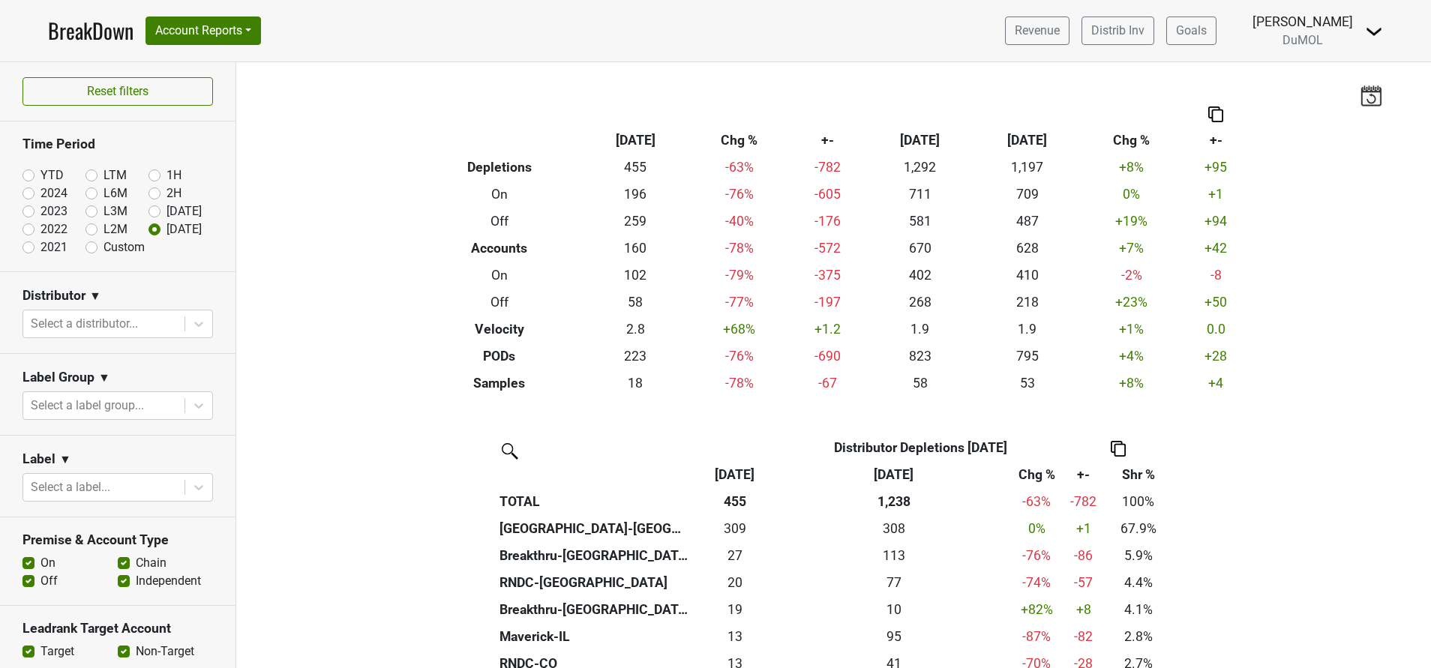
scroll to position [248, 0]
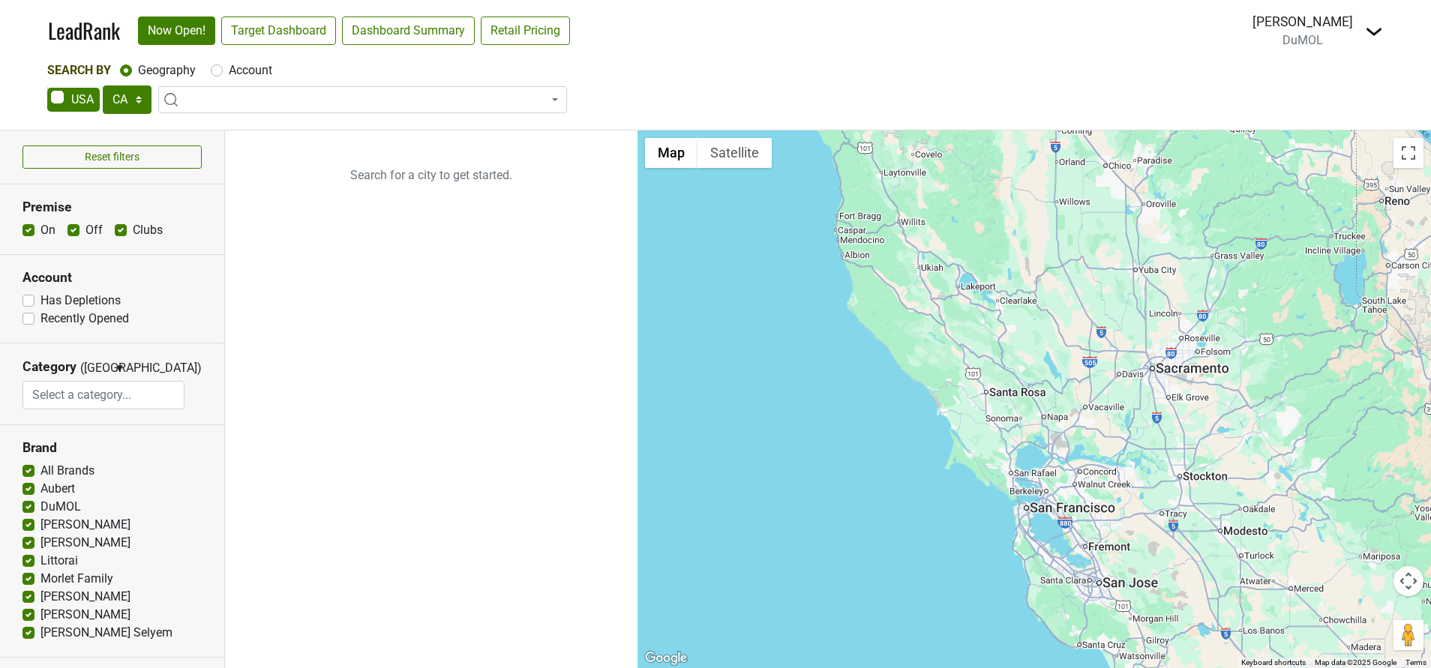
select select "CA"
select select
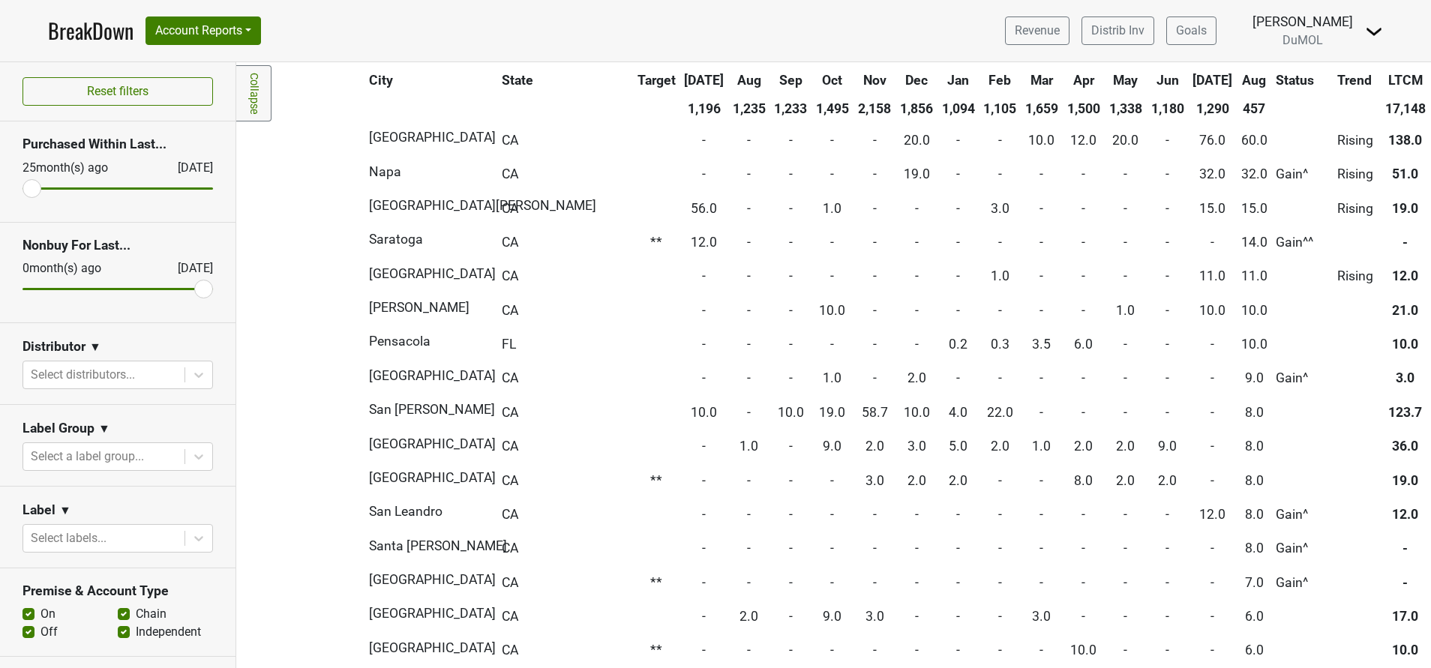
scroll to position [0, 346]
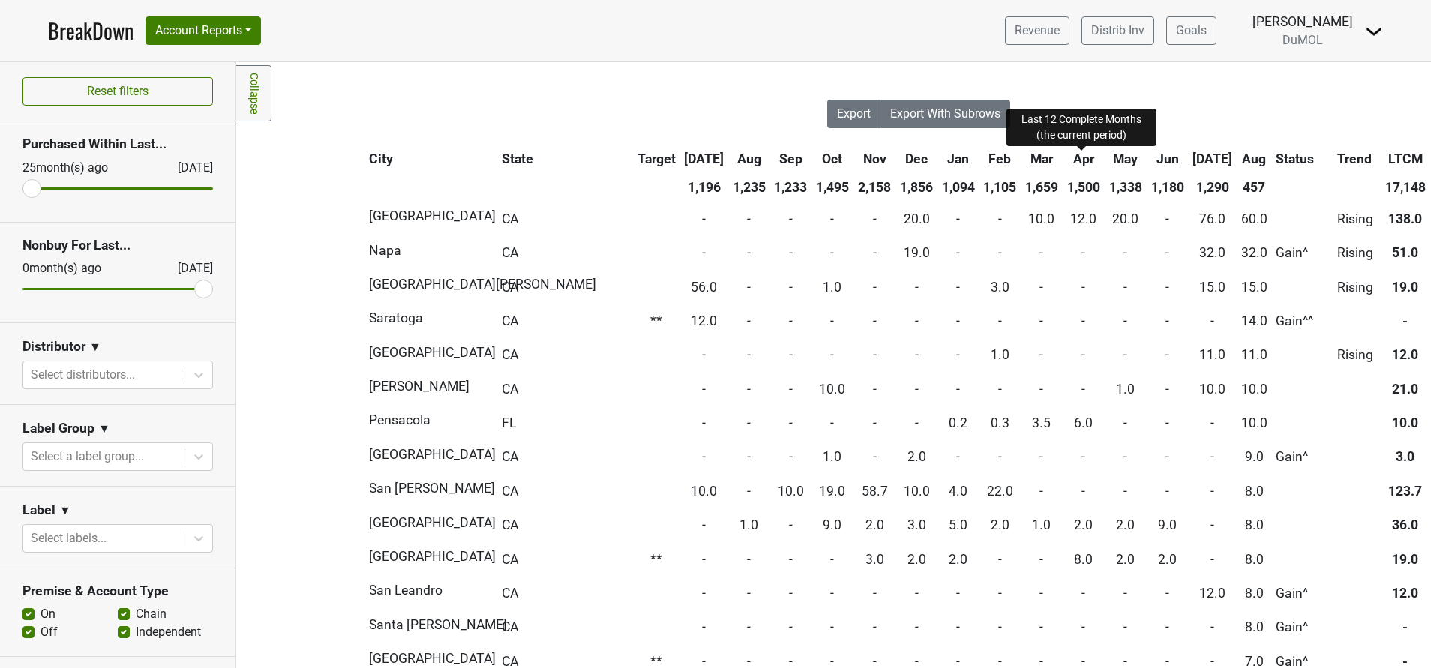
click at [1388, 164] on span "LTCM" at bounding box center [1405, 159] width 35 height 15
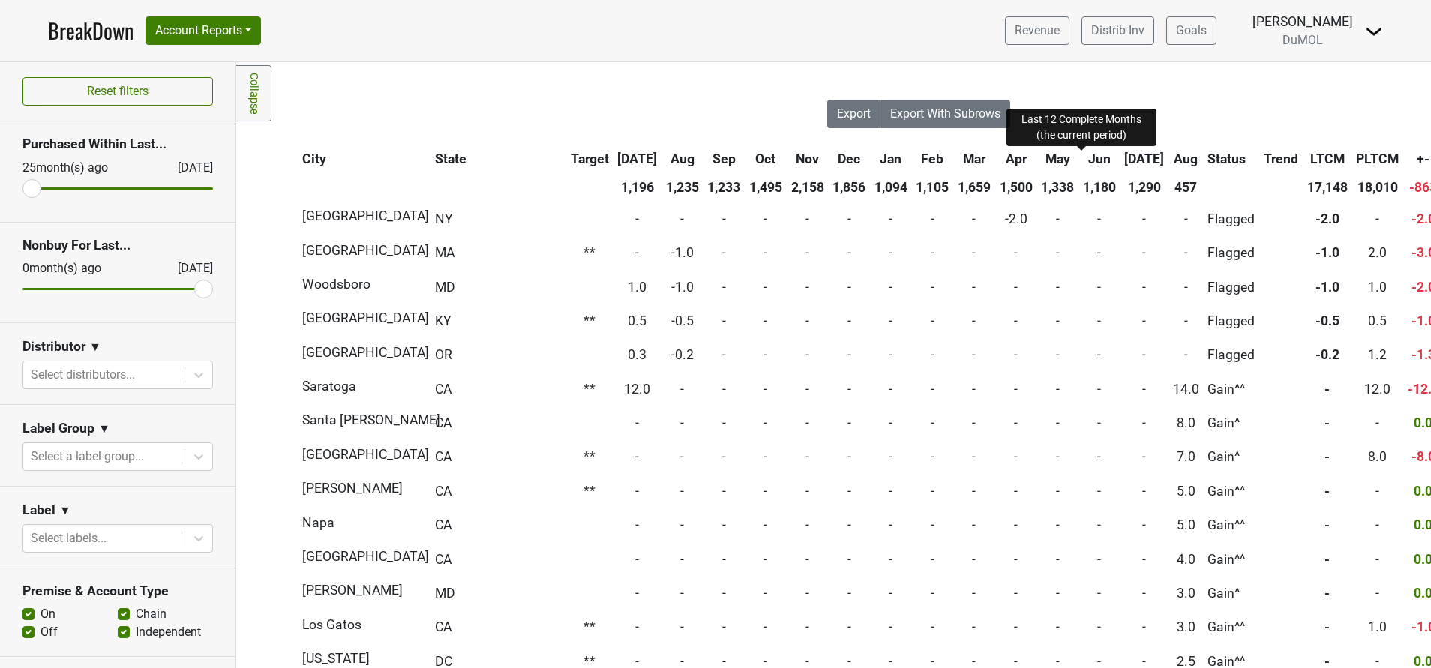
click at [1310, 164] on span "LTCM" at bounding box center [1327, 159] width 35 height 15
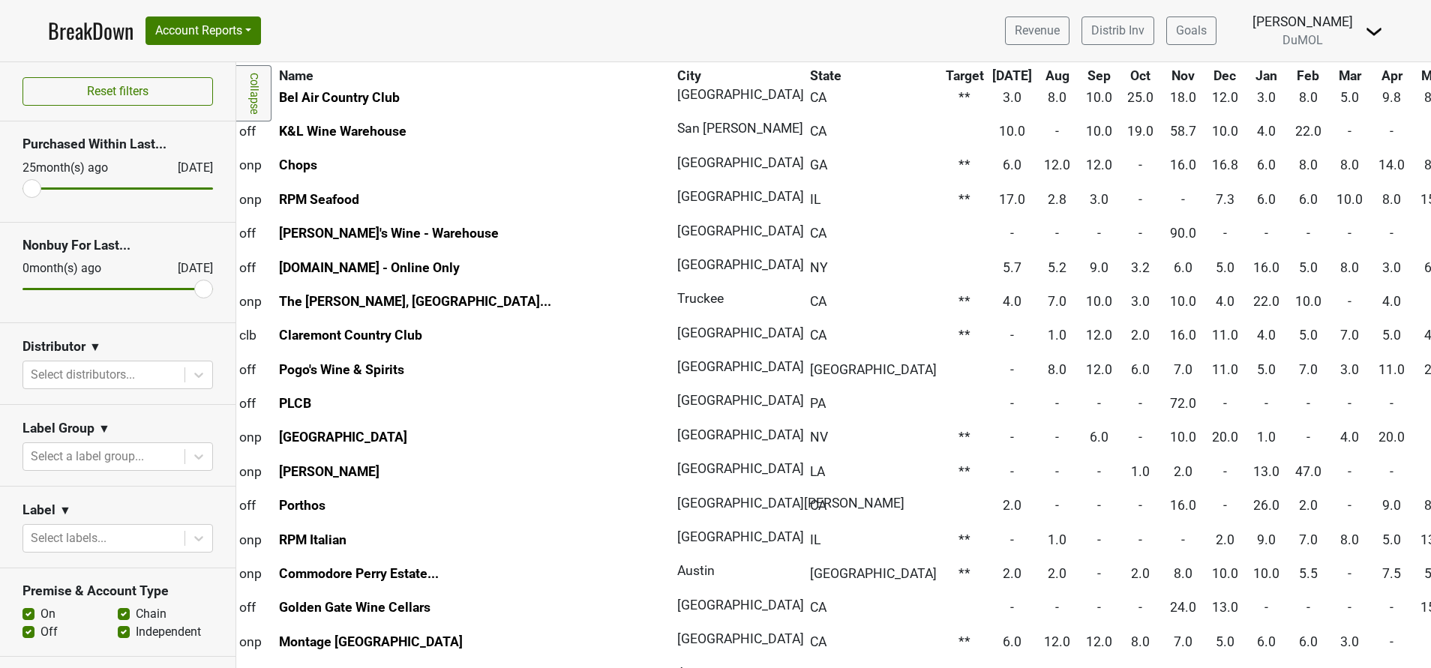
scroll to position [0, 38]
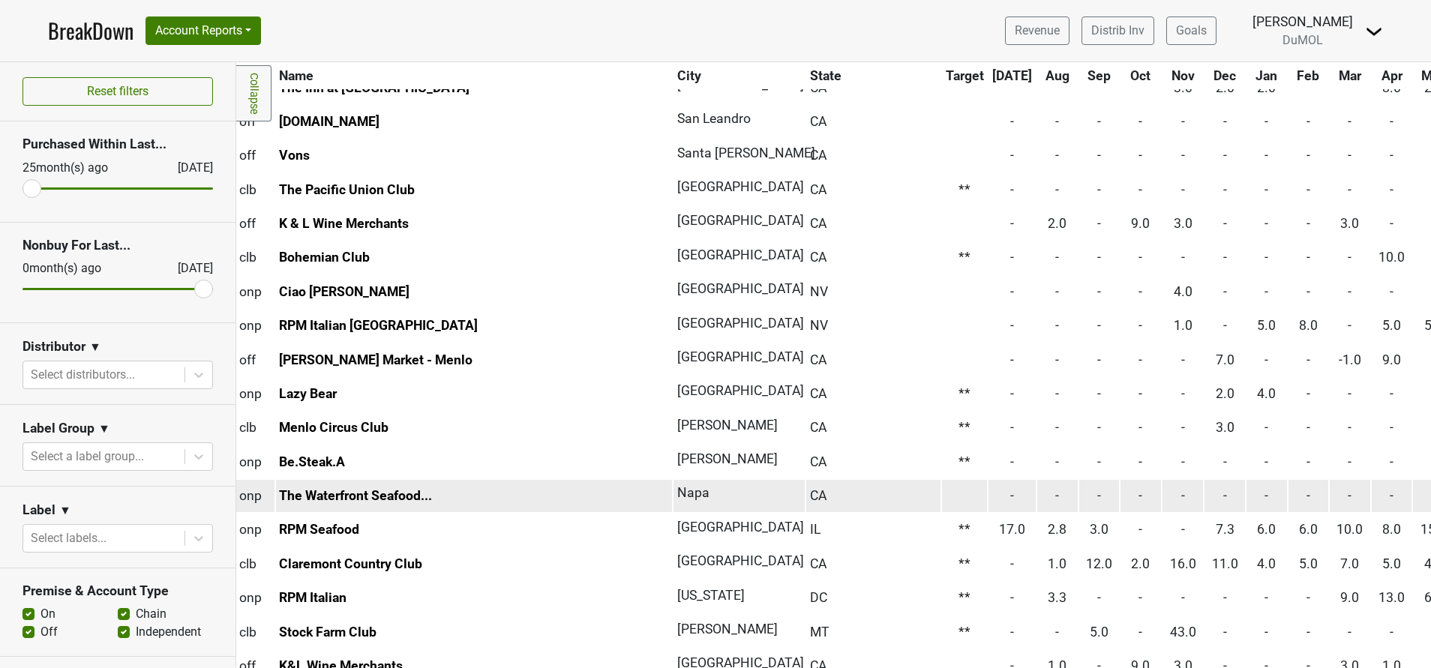
scroll to position [472, 0]
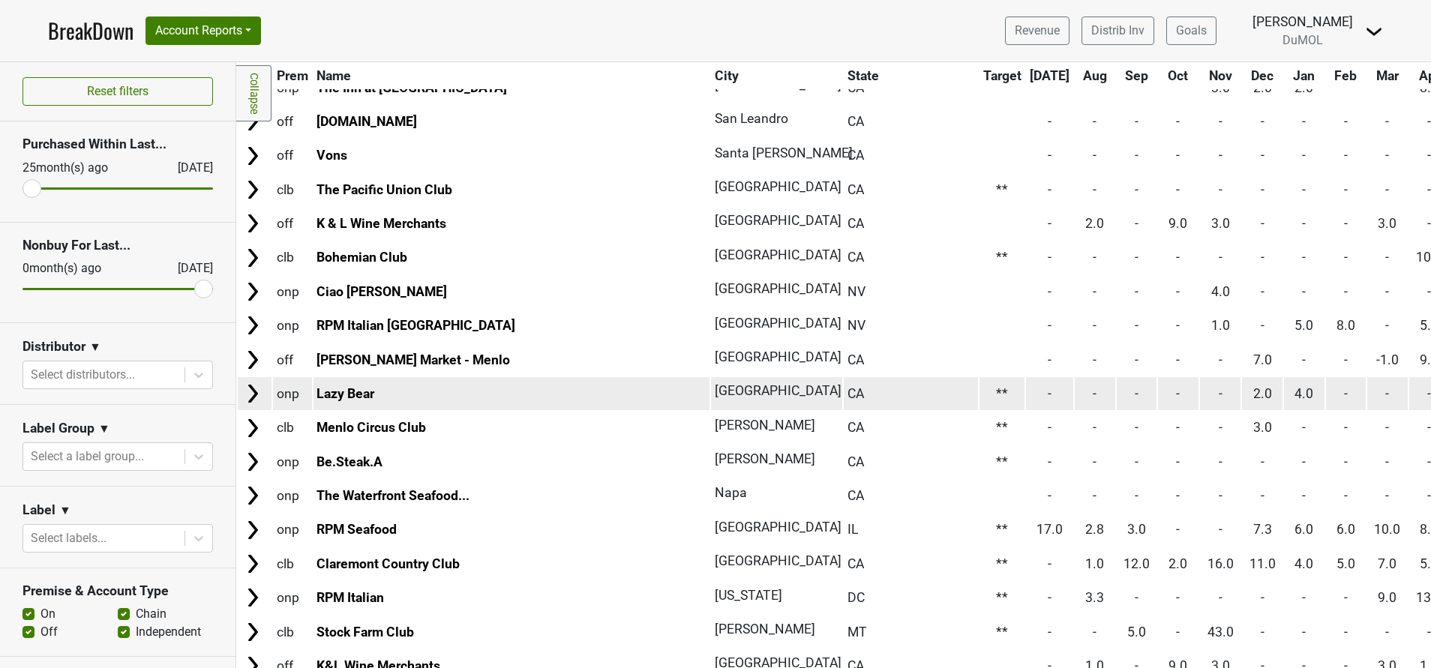
click at [242, 391] on img at bounding box center [253, 394] width 23 height 23
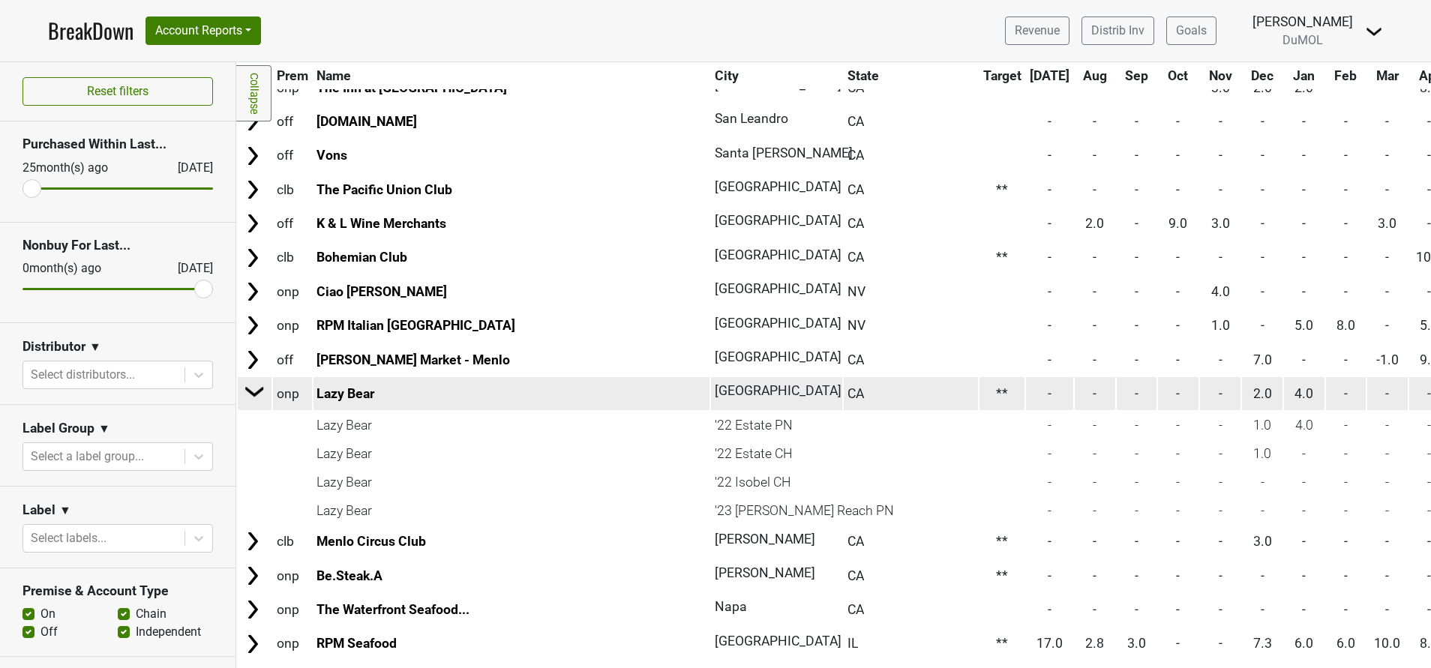
click at [245, 386] on img at bounding box center [255, 391] width 23 height 23
